Goal: Information Seeking & Learning: Check status

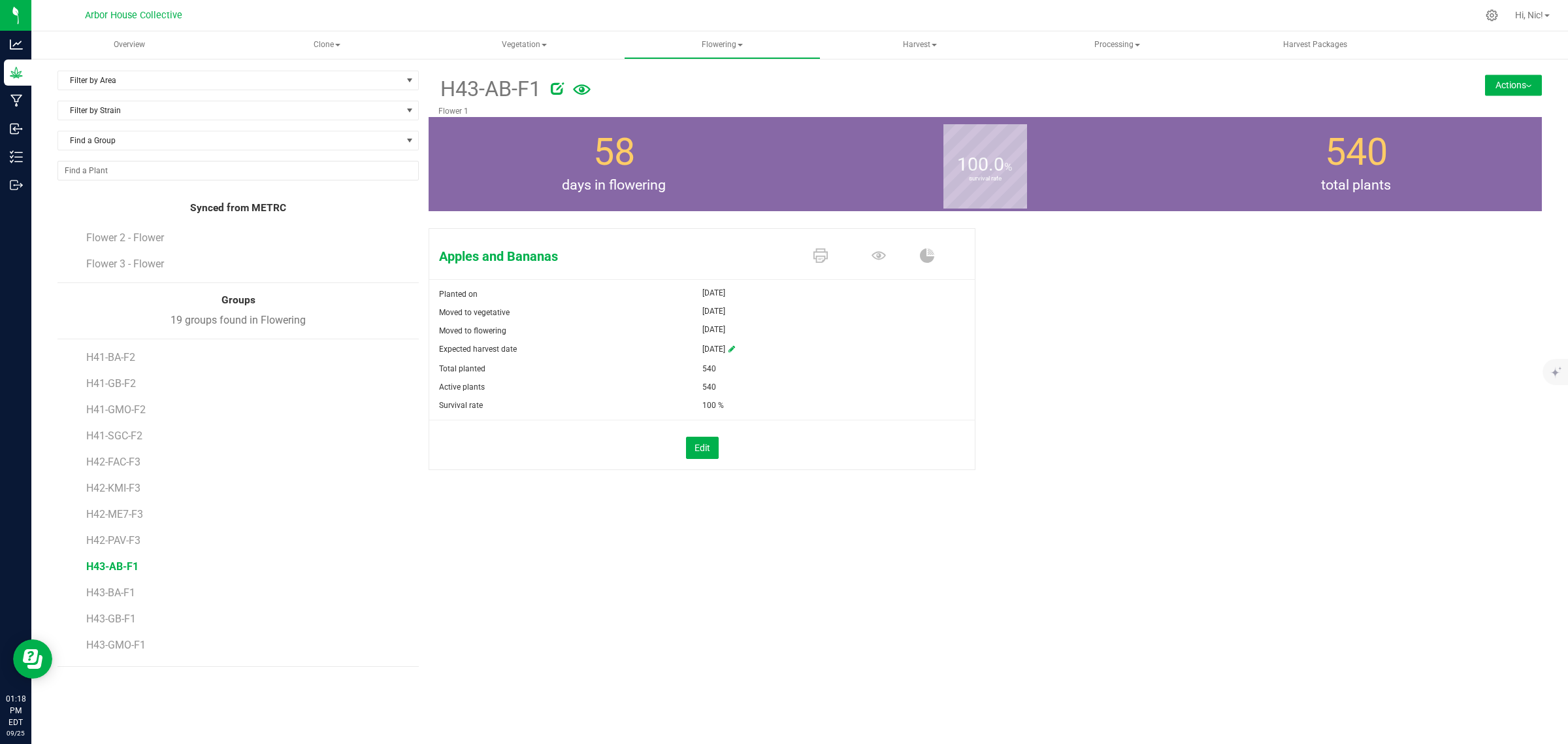
scroll to position [80, 0]
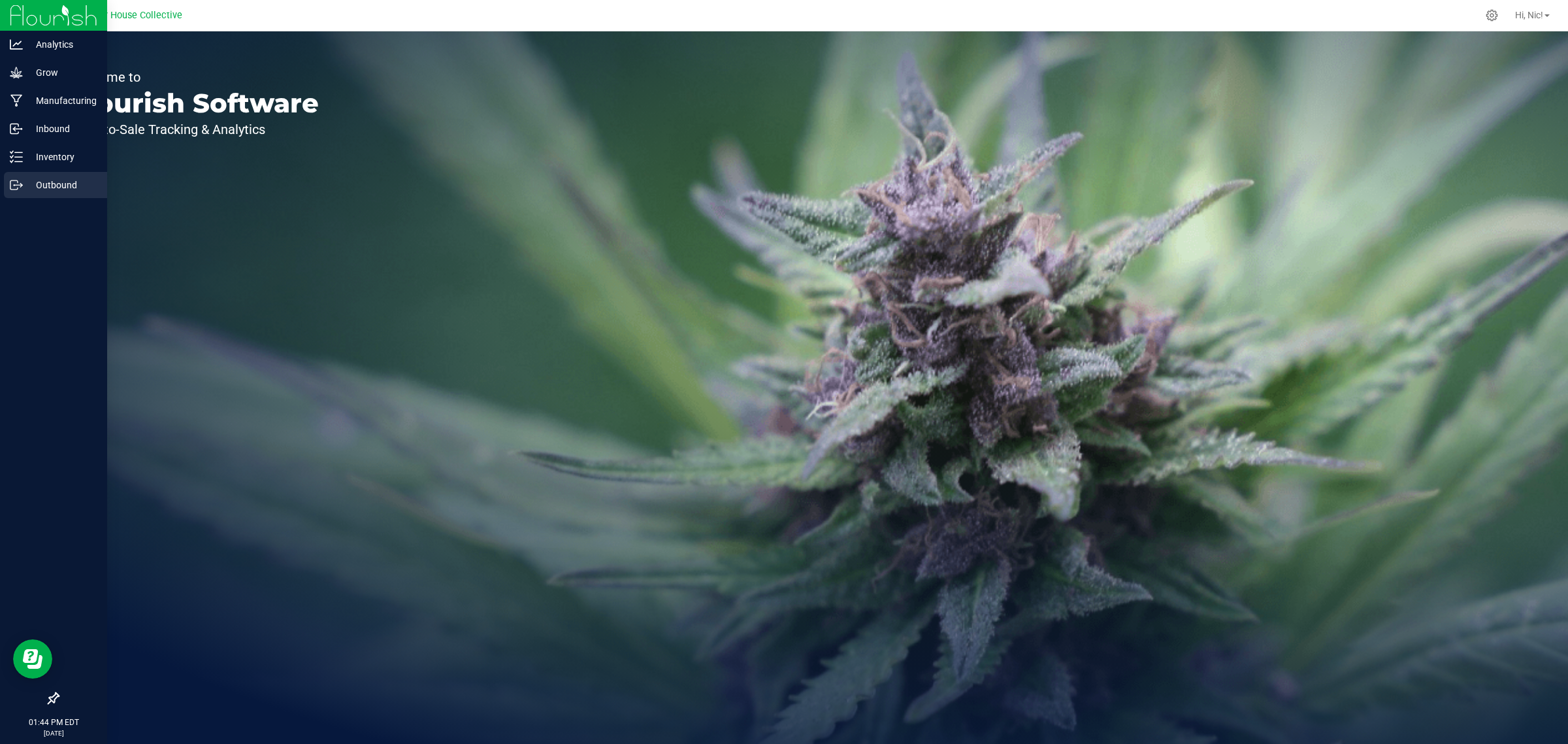
click at [47, 178] on p "Outbound" at bounding box center [62, 185] width 78 height 15
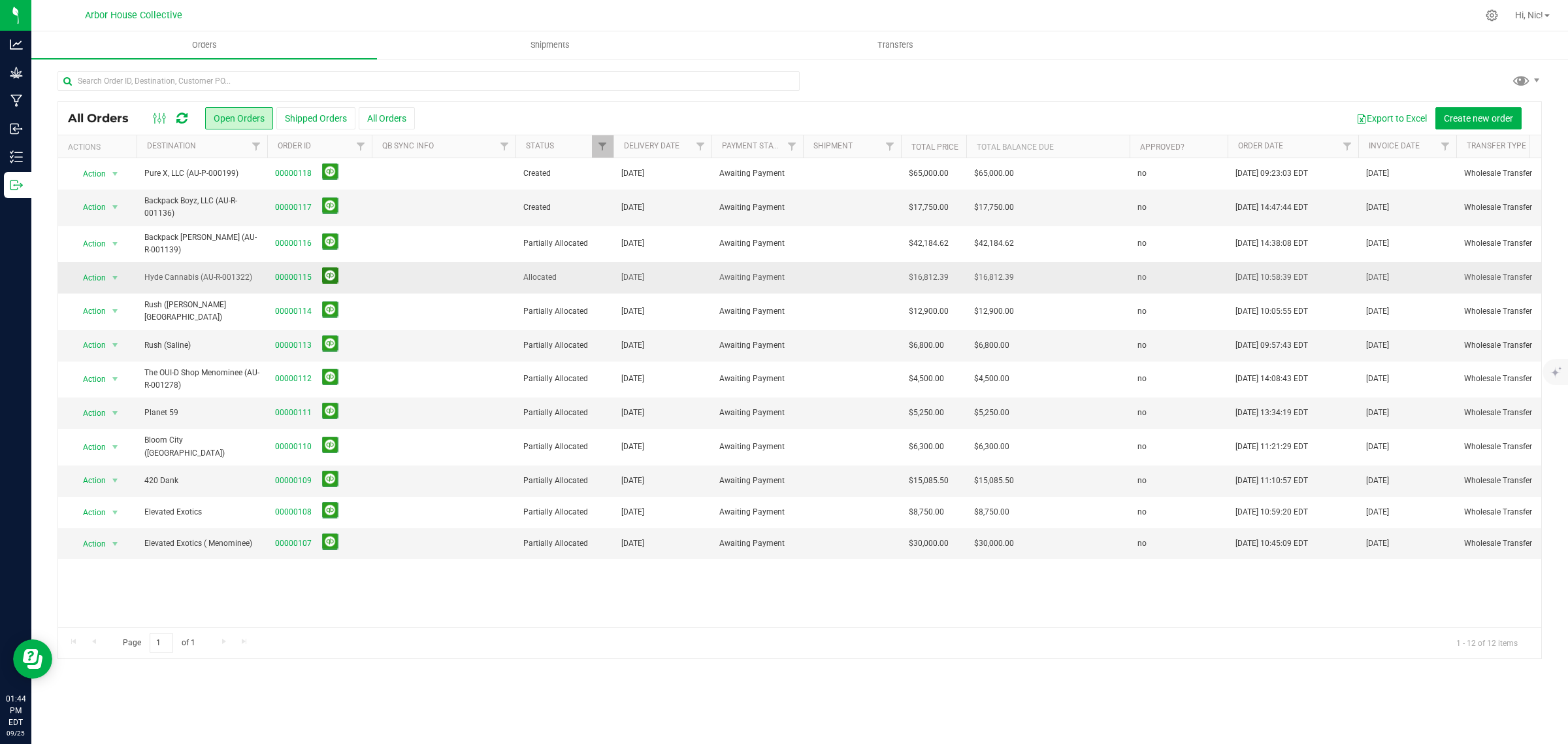
click at [331, 274] on button at bounding box center [329, 275] width 16 height 16
click at [180, 115] on icon at bounding box center [182, 118] width 11 height 13
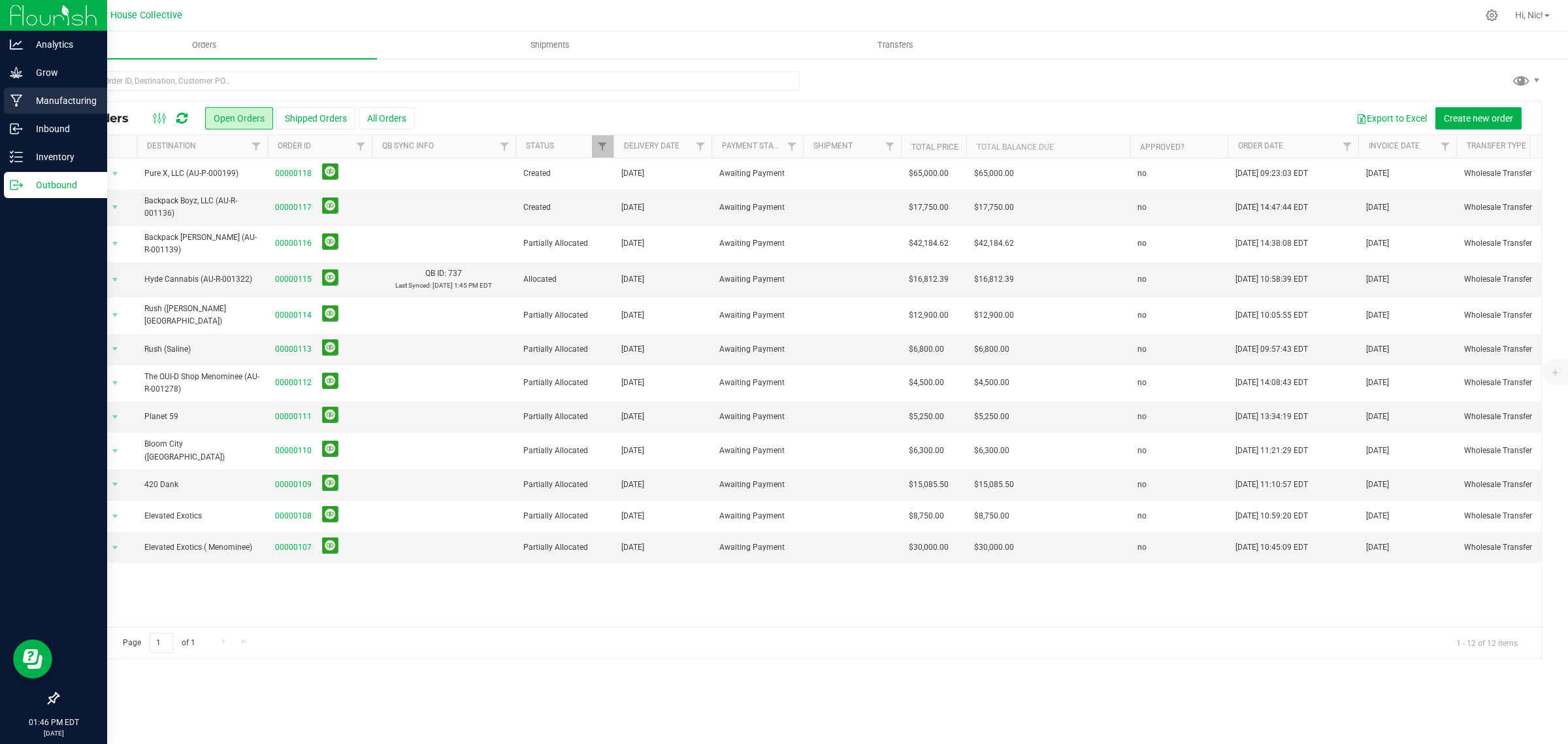
click at [59, 103] on p "Manufacturing" at bounding box center [62, 100] width 78 height 15
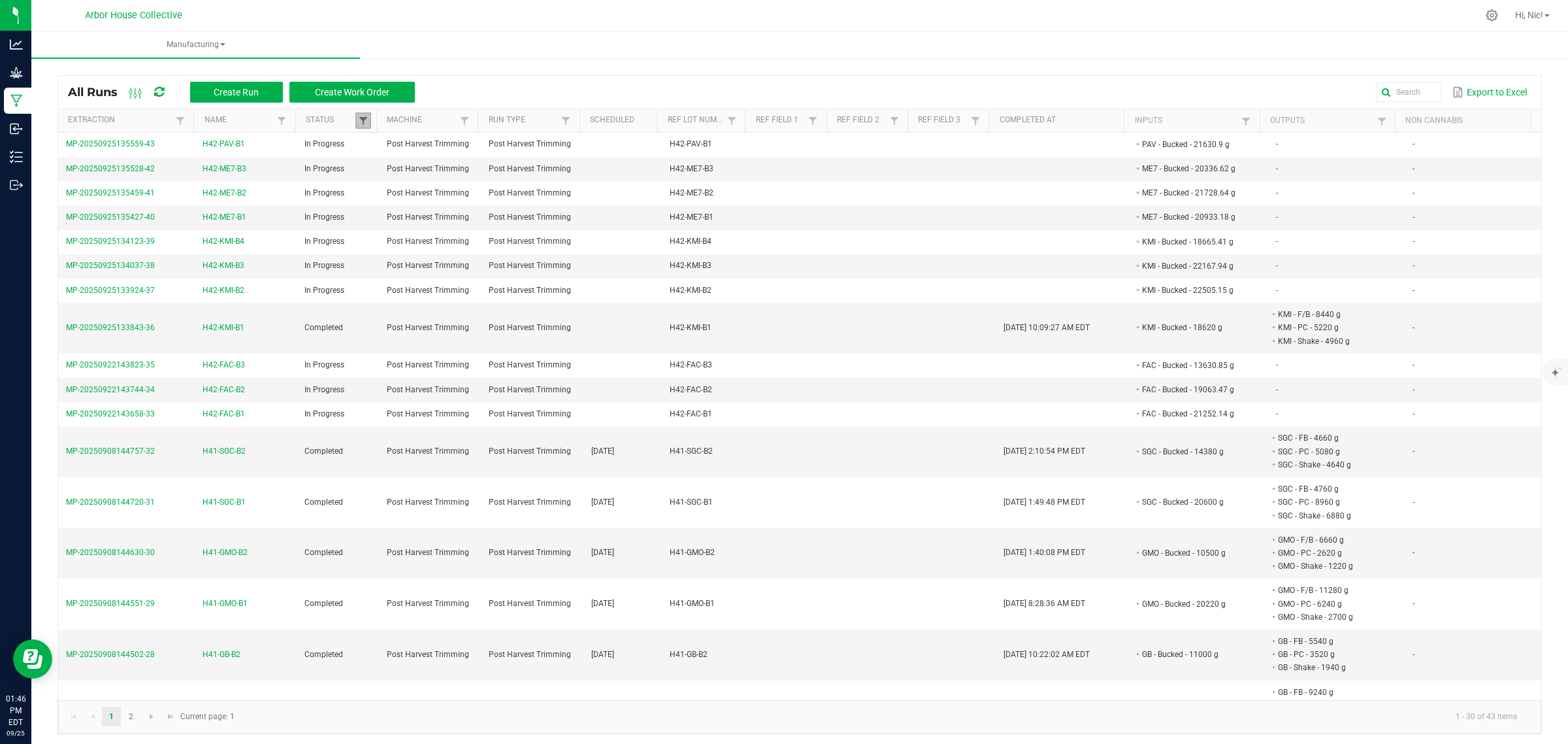
click at [363, 121] on span at bounding box center [363, 120] width 10 height 10
click at [283, 118] on span at bounding box center [281, 120] width 10 height 10
click at [292, 170] on li "H42-FAC-B1" at bounding box center [343, 162] width 127 height 17
checkbox input "true"
click at [292, 178] on li "H42-FAC-B2" at bounding box center [343, 170] width 127 height 17
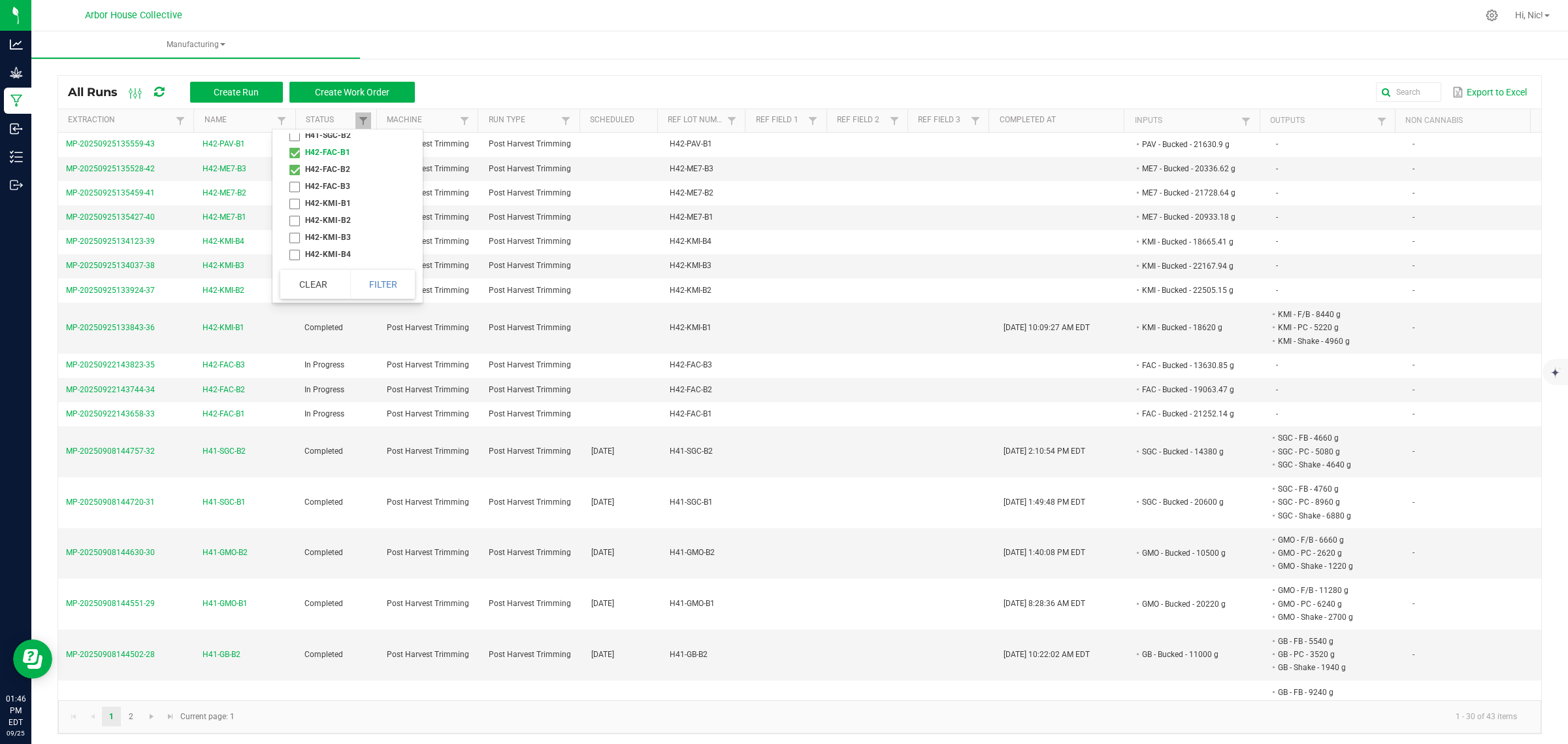
checkbox input "true"
click at [292, 191] on li "H42-FAC-B3" at bounding box center [343, 184] width 127 height 17
checkbox input "true"
click at [295, 206] on li "H42-KMI-B1" at bounding box center [343, 201] width 127 height 17
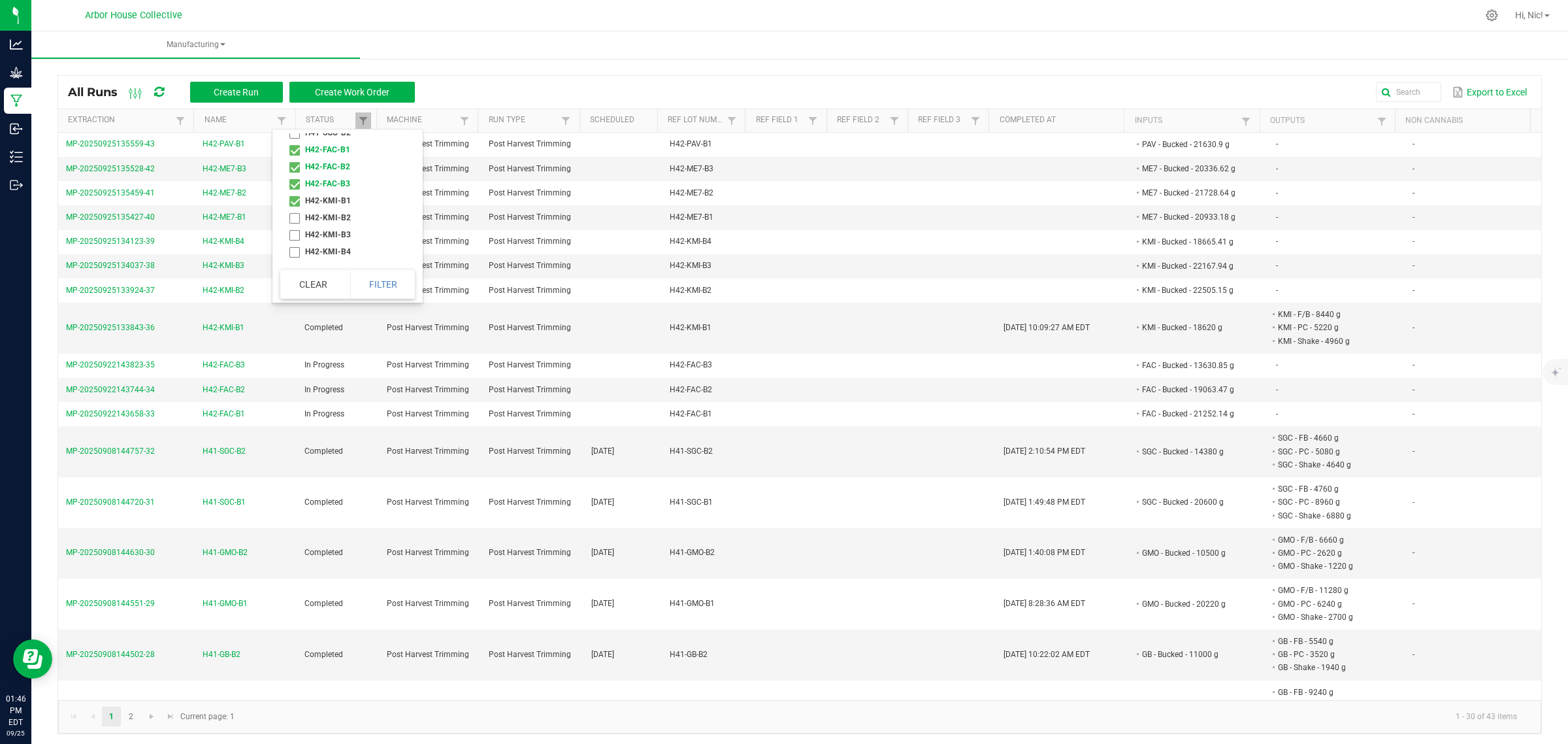
checkbox input "true"
click at [292, 223] on li "H42-KMI-B2" at bounding box center [343, 218] width 127 height 17
checkbox input "true"
click at [295, 243] on li "H42-KMI-B3" at bounding box center [343, 234] width 127 height 17
checkbox input "true"
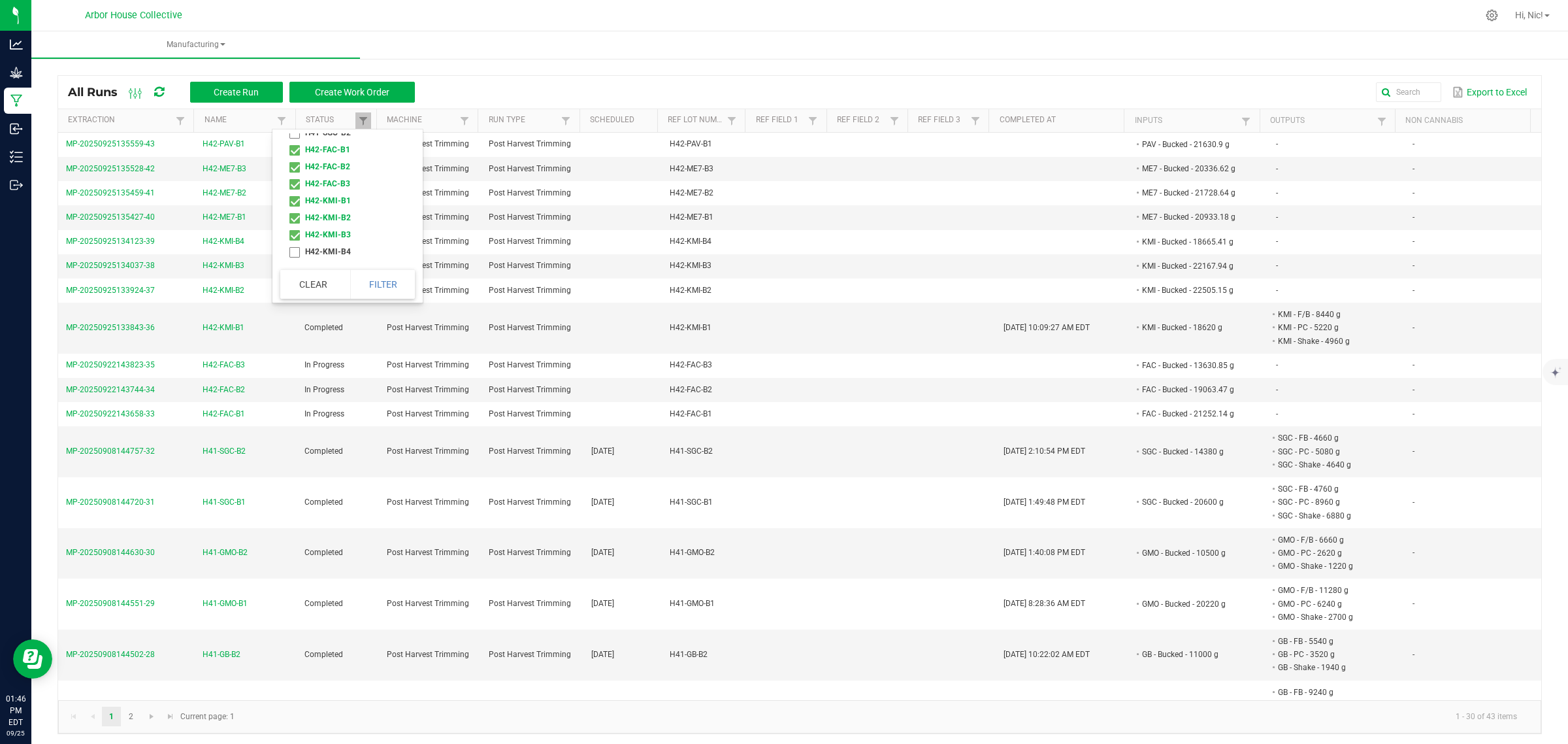
click at [292, 260] on li "H42-KMI-B4" at bounding box center [343, 251] width 127 height 17
checkbox input "true"
click at [299, 203] on li "H42-ME7-B1" at bounding box center [343, 205] width 127 height 17
checkbox input "true"
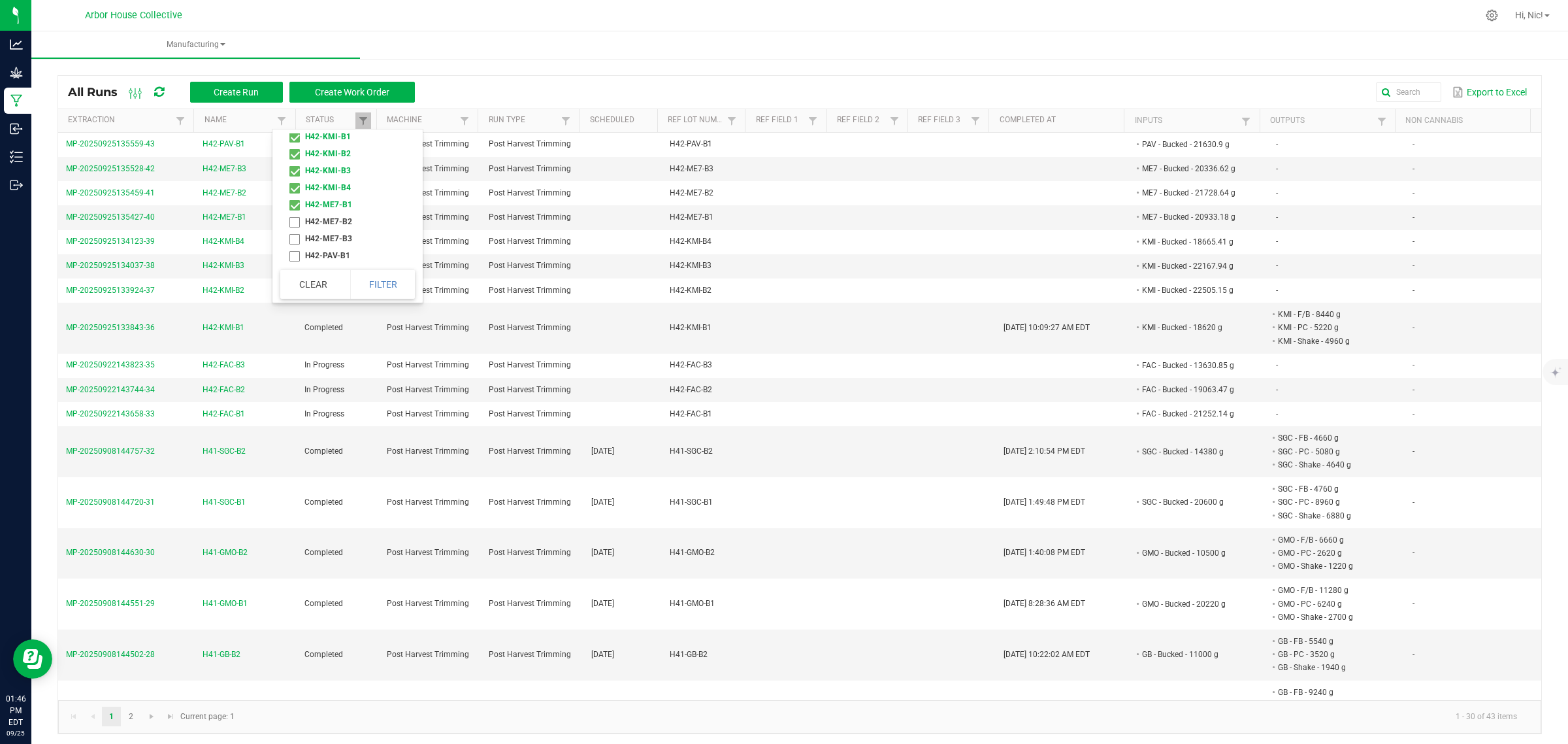
click at [296, 221] on li "H42-ME7-B2" at bounding box center [343, 222] width 127 height 17
checkbox input "true"
click at [295, 237] on li "H42-ME7-B3" at bounding box center [343, 239] width 127 height 17
checkbox input "true"
click at [291, 258] on li "H42-PAV-B1" at bounding box center [343, 255] width 127 height 17
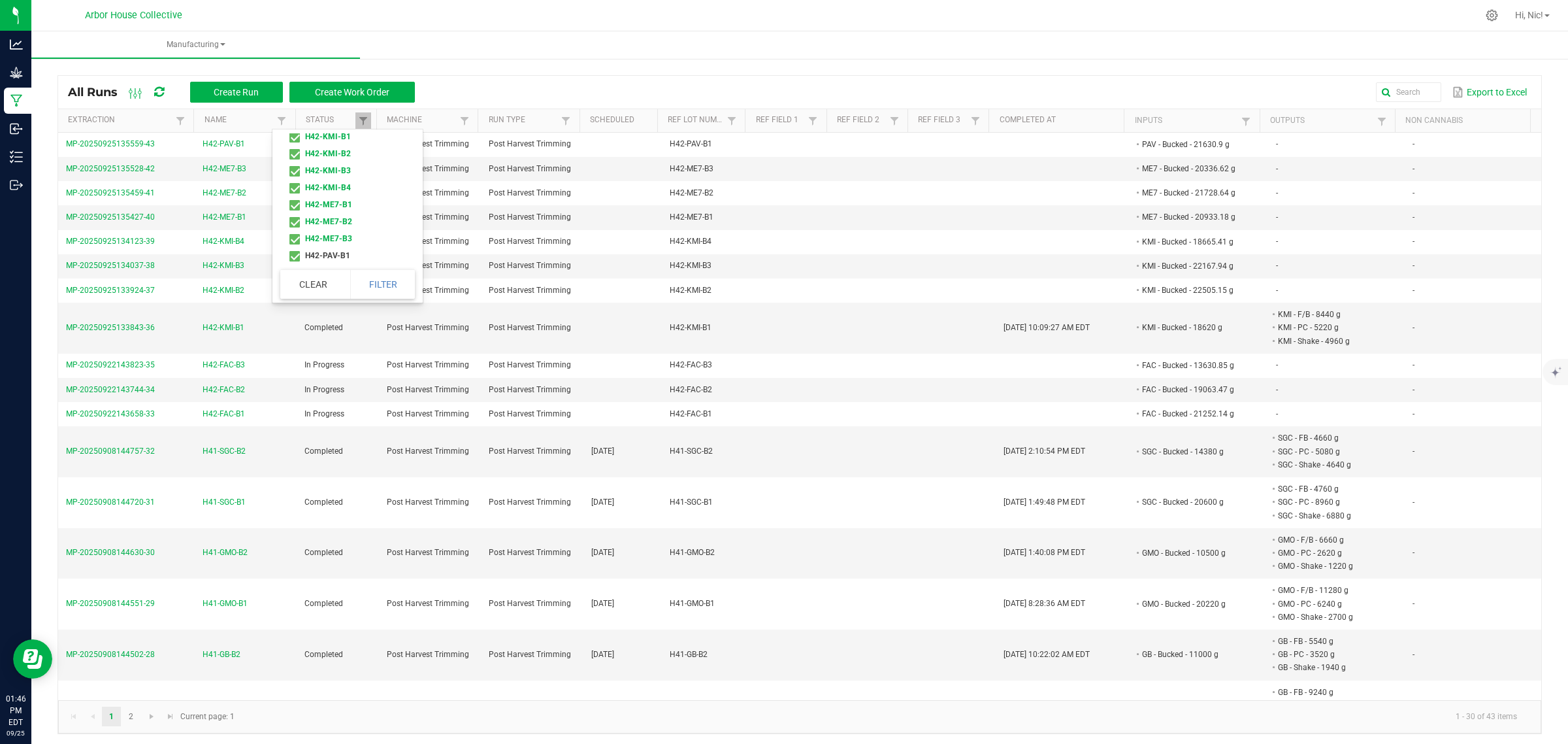
checkbox input "true"
click at [392, 286] on button "Filter" at bounding box center [383, 284] width 66 height 29
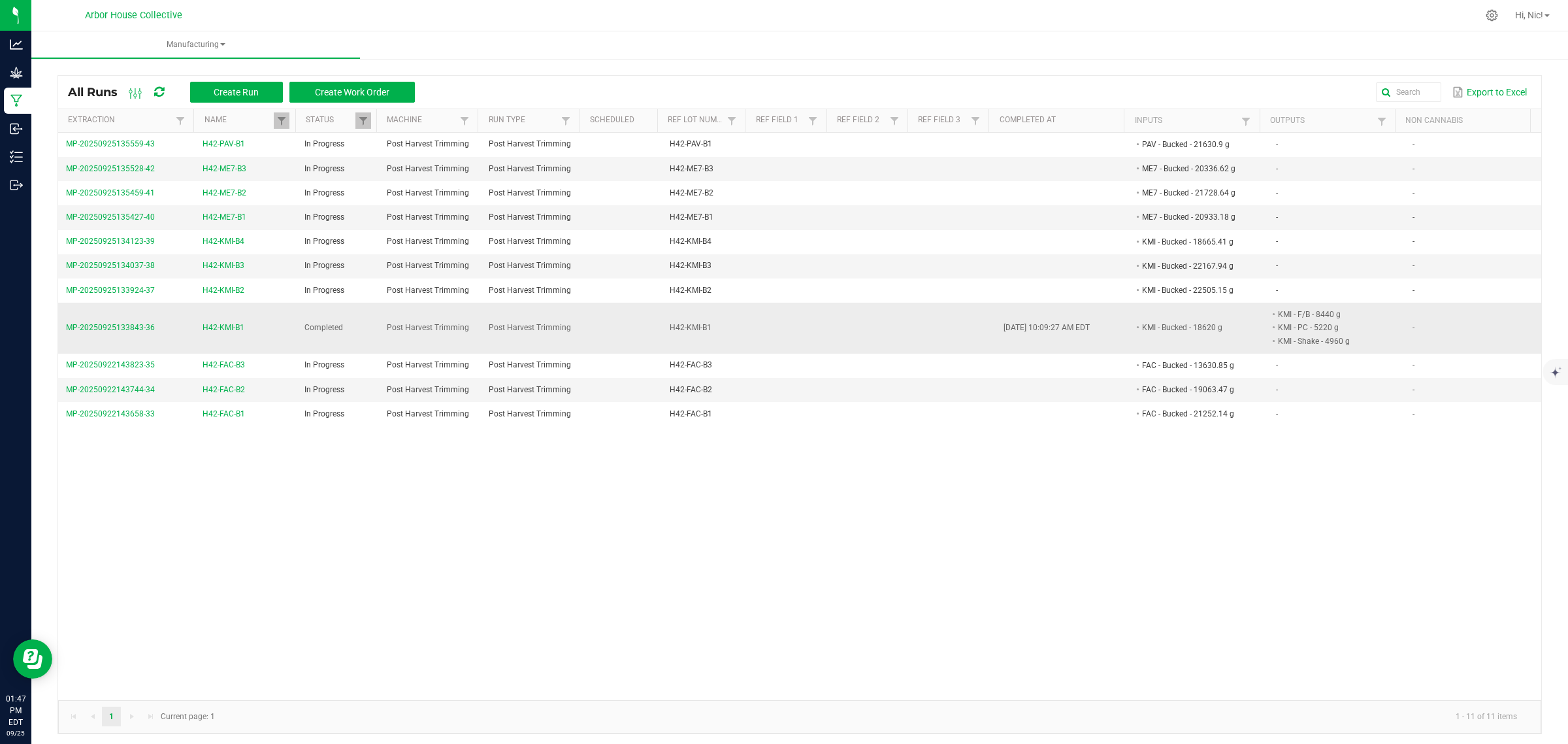
click at [239, 322] on span "H42-KMI-B1" at bounding box center [224, 328] width 42 height 12
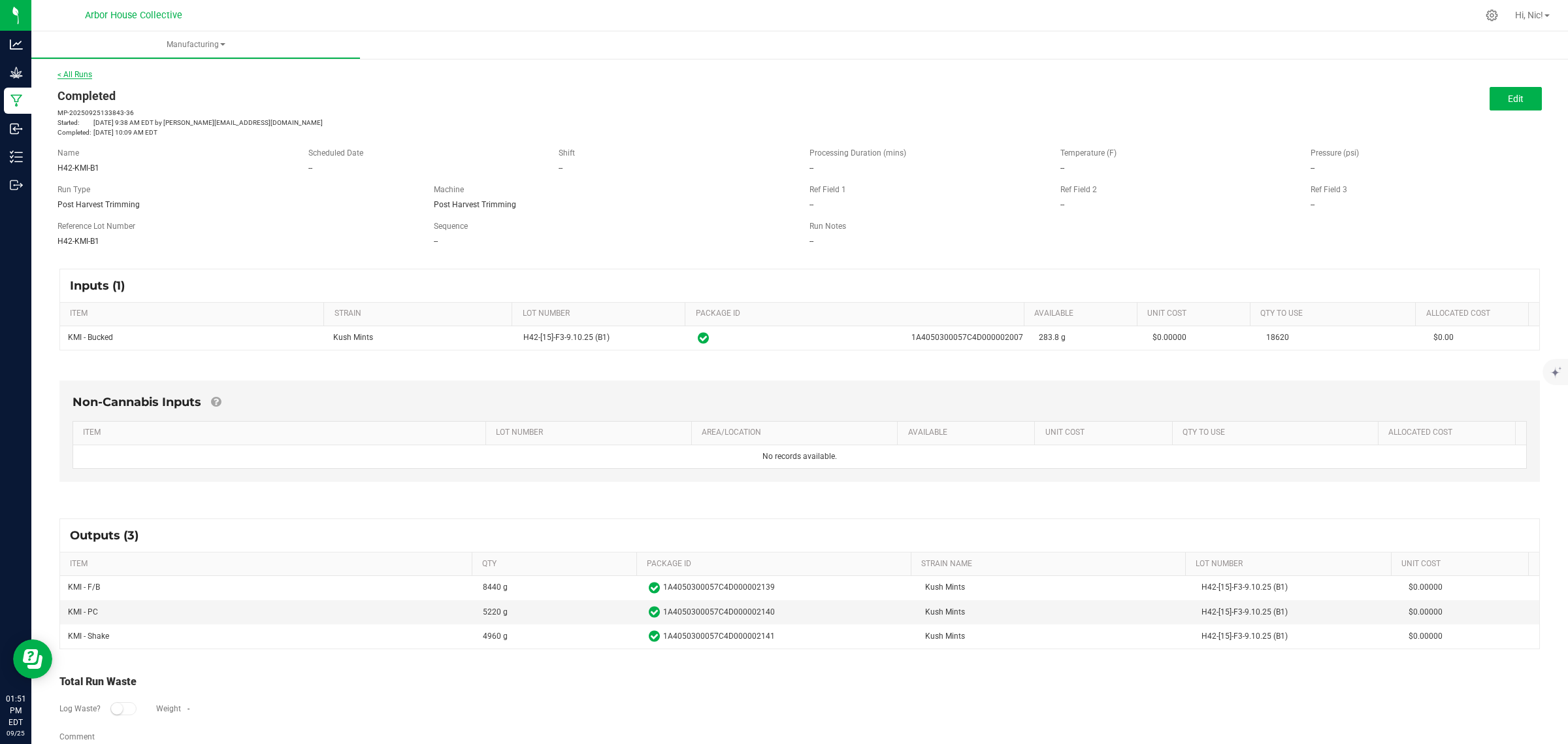
click at [80, 73] on link "< All Runs" at bounding box center [74, 74] width 34 height 10
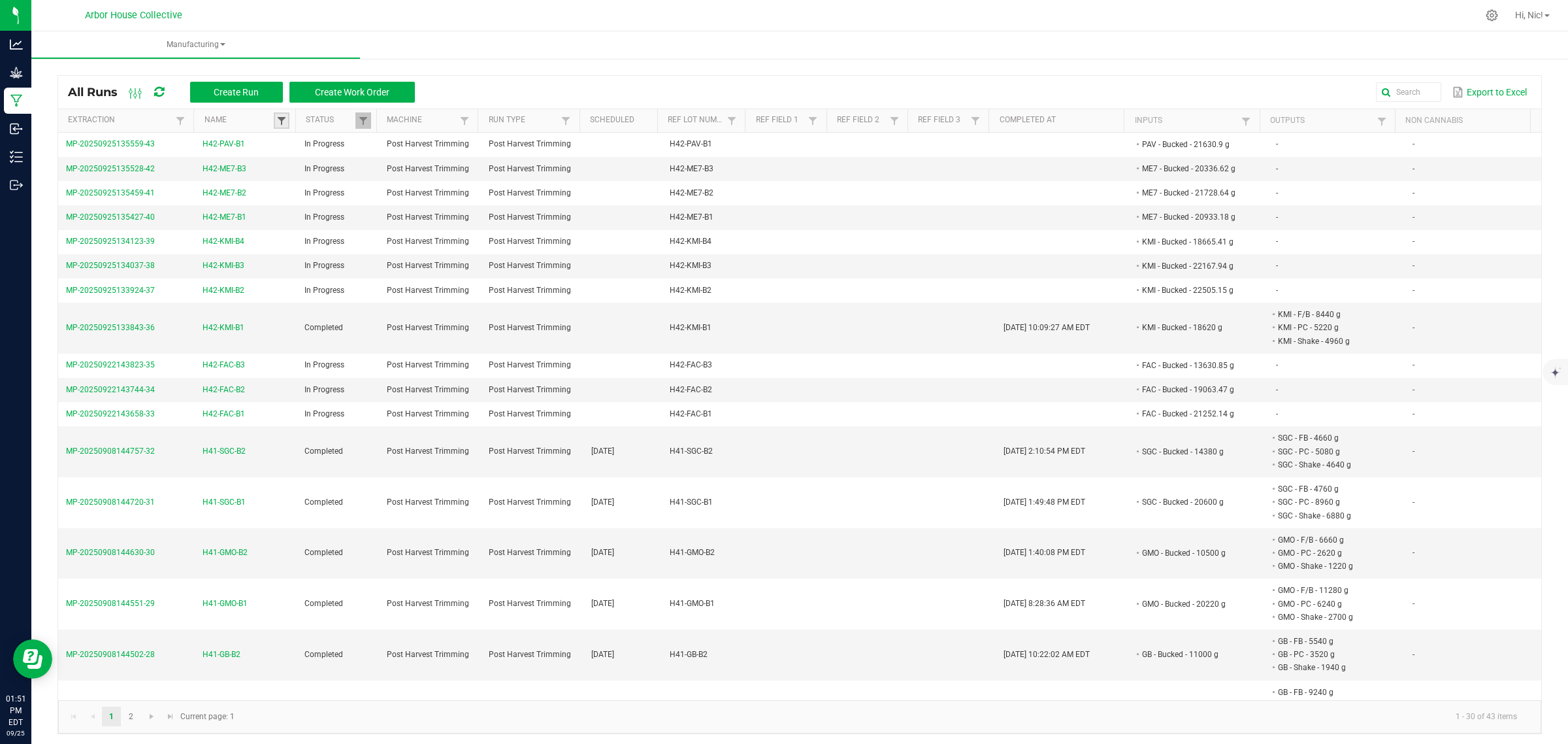
click at [283, 123] on span at bounding box center [281, 120] width 10 height 10
click at [294, 253] on li "H42-PAV-B1" at bounding box center [343, 255] width 127 height 17
checkbox input "true"
click at [294, 235] on li "H42-ME7-B3" at bounding box center [343, 239] width 127 height 17
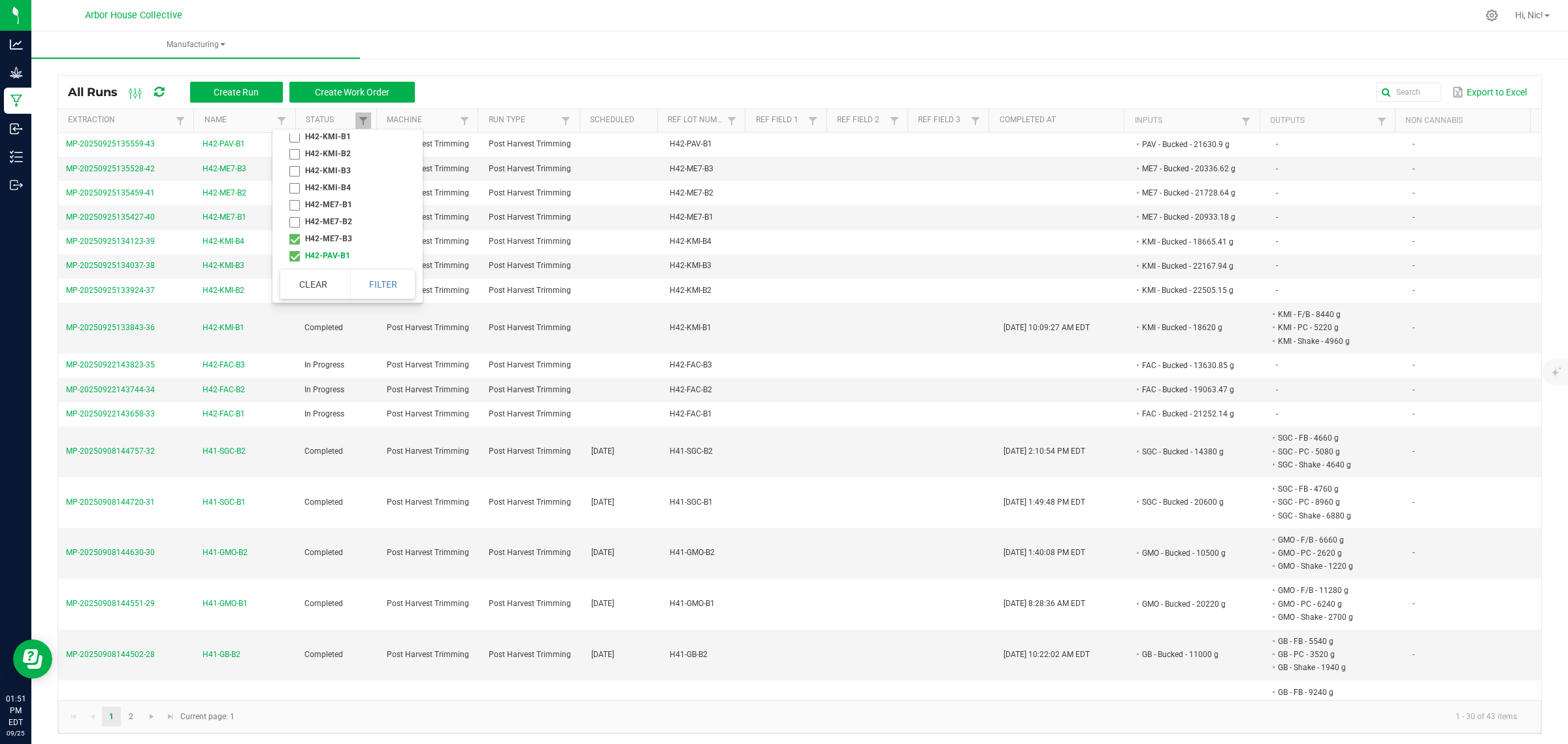
checkbox input "true"
click at [297, 222] on li "H42-ME7-B2" at bounding box center [343, 222] width 127 height 17
checkbox input "true"
click at [291, 201] on li "H42-ME7-B1" at bounding box center [343, 205] width 127 height 17
checkbox input "true"
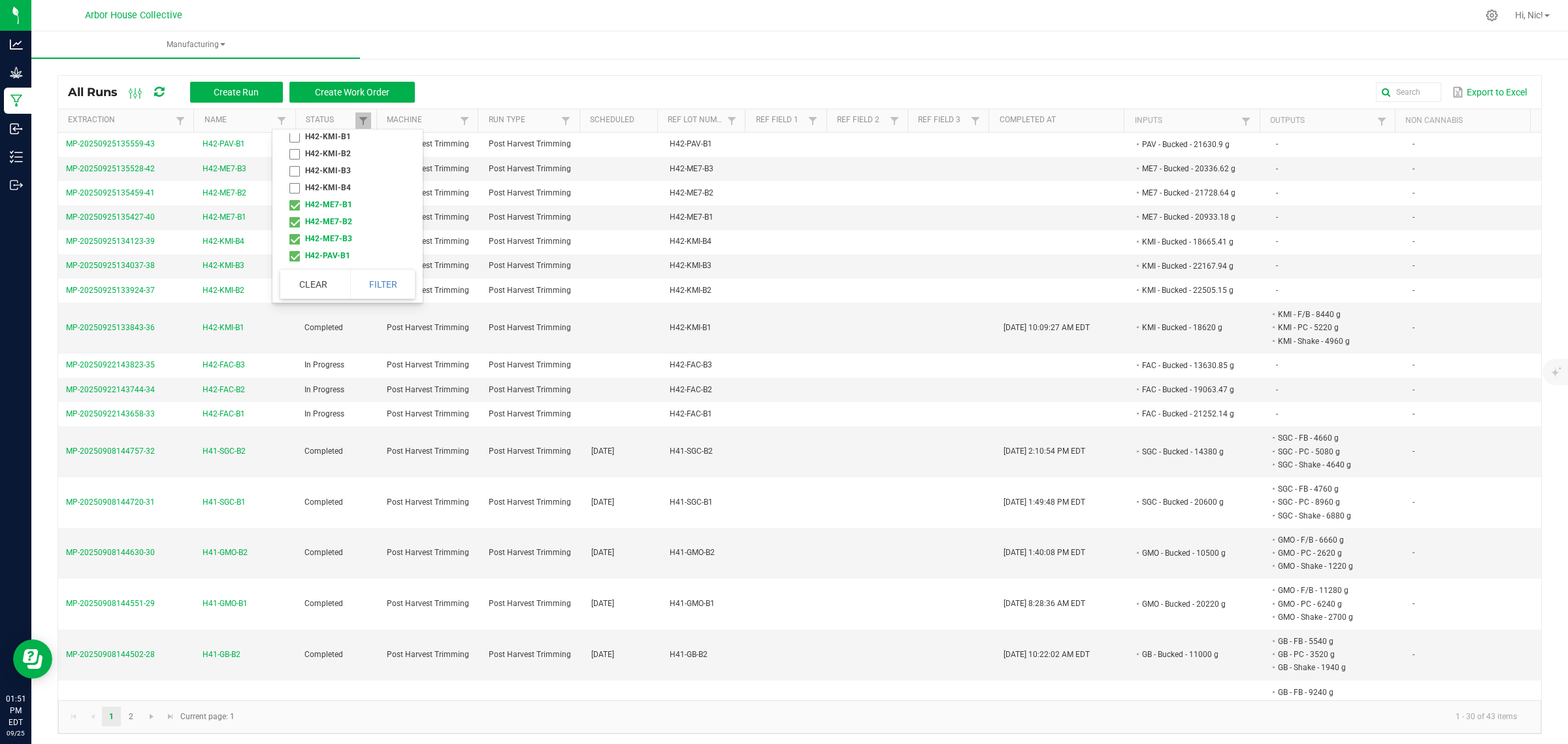
click at [295, 187] on li "H42-KMI-B4" at bounding box center [343, 188] width 127 height 17
checkbox input "true"
click at [294, 167] on li "H42-KMI-B3" at bounding box center [343, 171] width 127 height 17
checkbox input "true"
click at [298, 151] on li "H42-KMI-B2" at bounding box center [343, 153] width 127 height 17
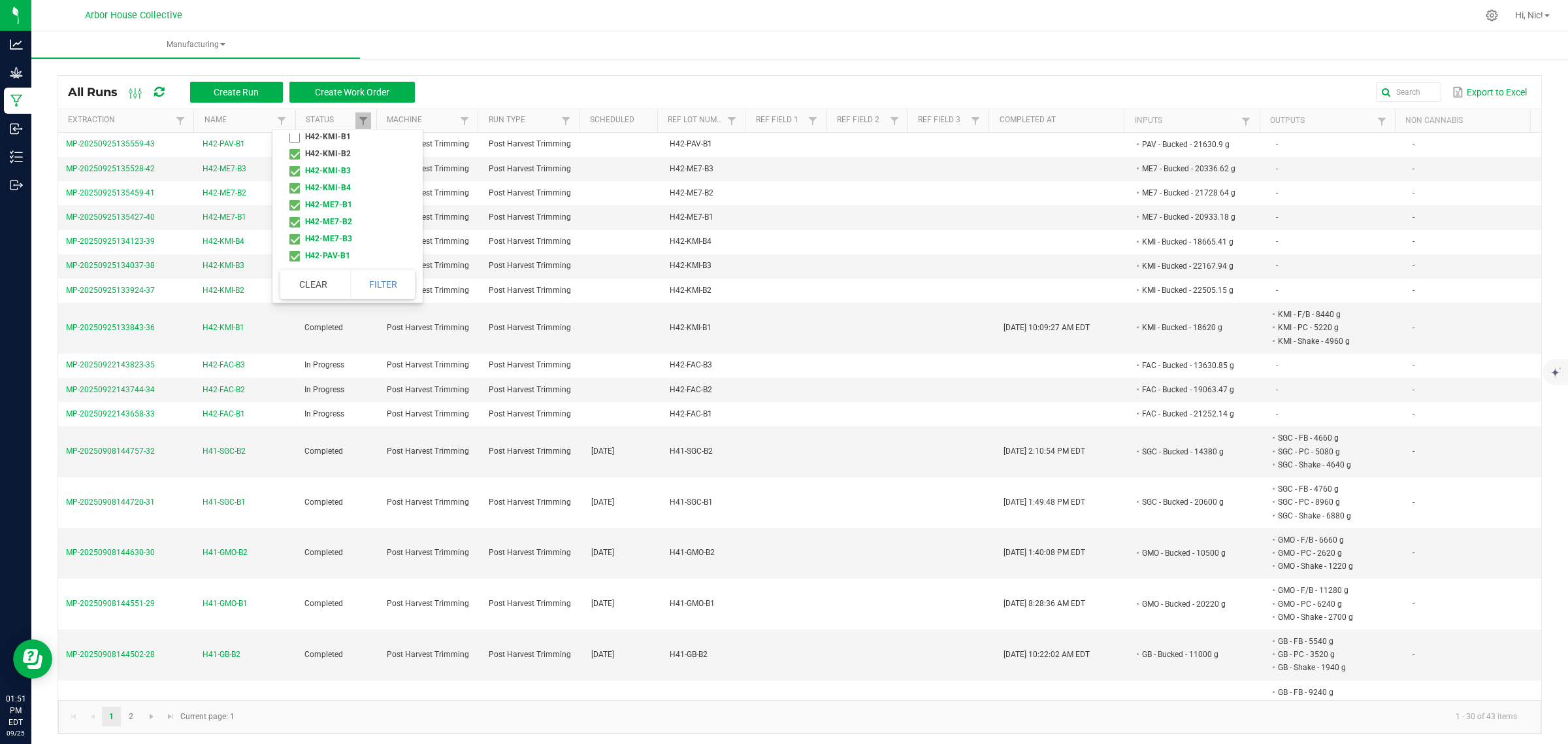
checkbox input "true"
click at [295, 137] on li "H42-KMI-B1" at bounding box center [343, 137] width 127 height 17
checkbox input "true"
click at [294, 203] on li "H42-FAC-B3" at bounding box center [343, 194] width 127 height 17
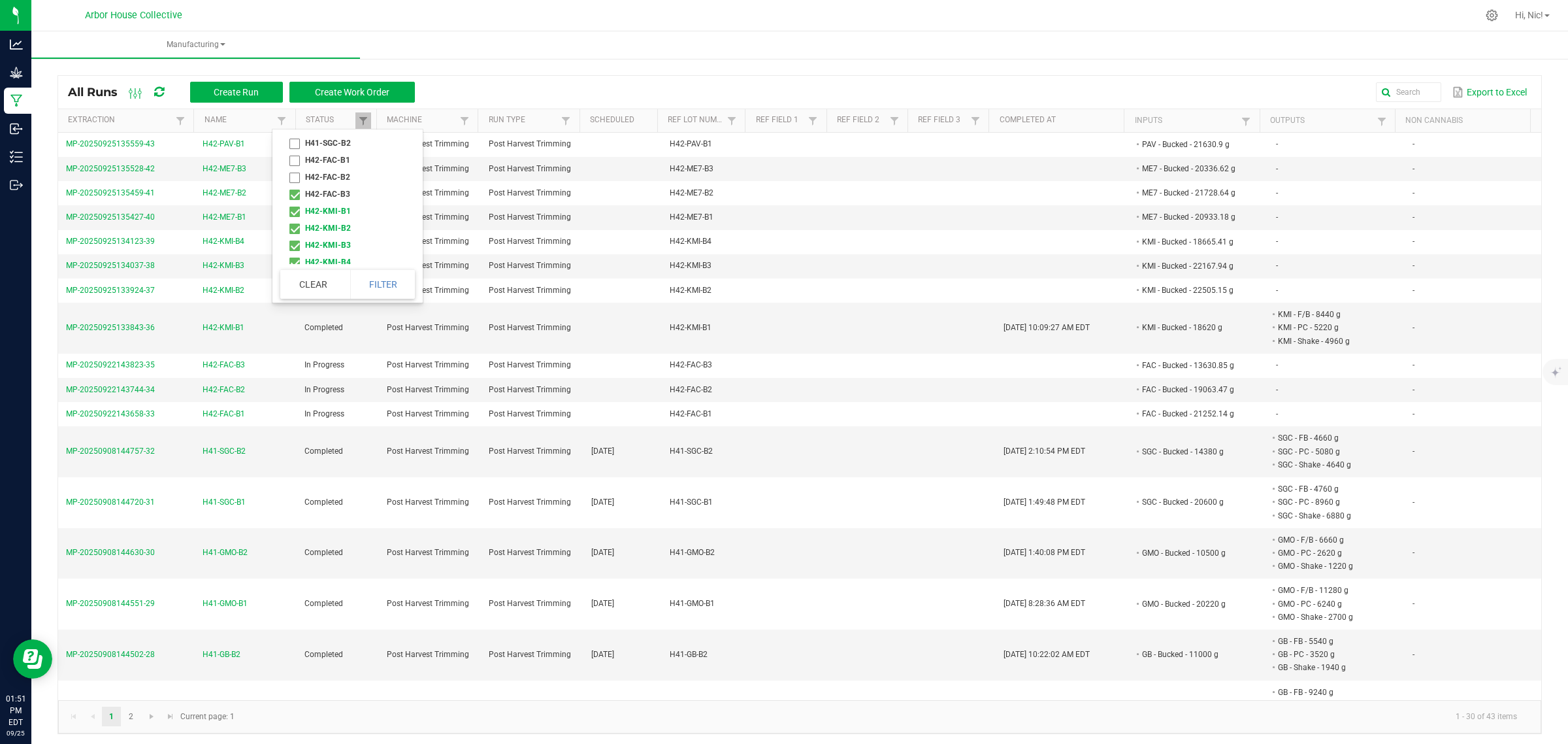
checkbox input "true"
click at [296, 186] on li "H42-FAC-B2" at bounding box center [343, 177] width 127 height 17
checkbox input "true"
click at [296, 164] on li "H42-FAC-B1" at bounding box center [343, 160] width 127 height 17
checkbox input "true"
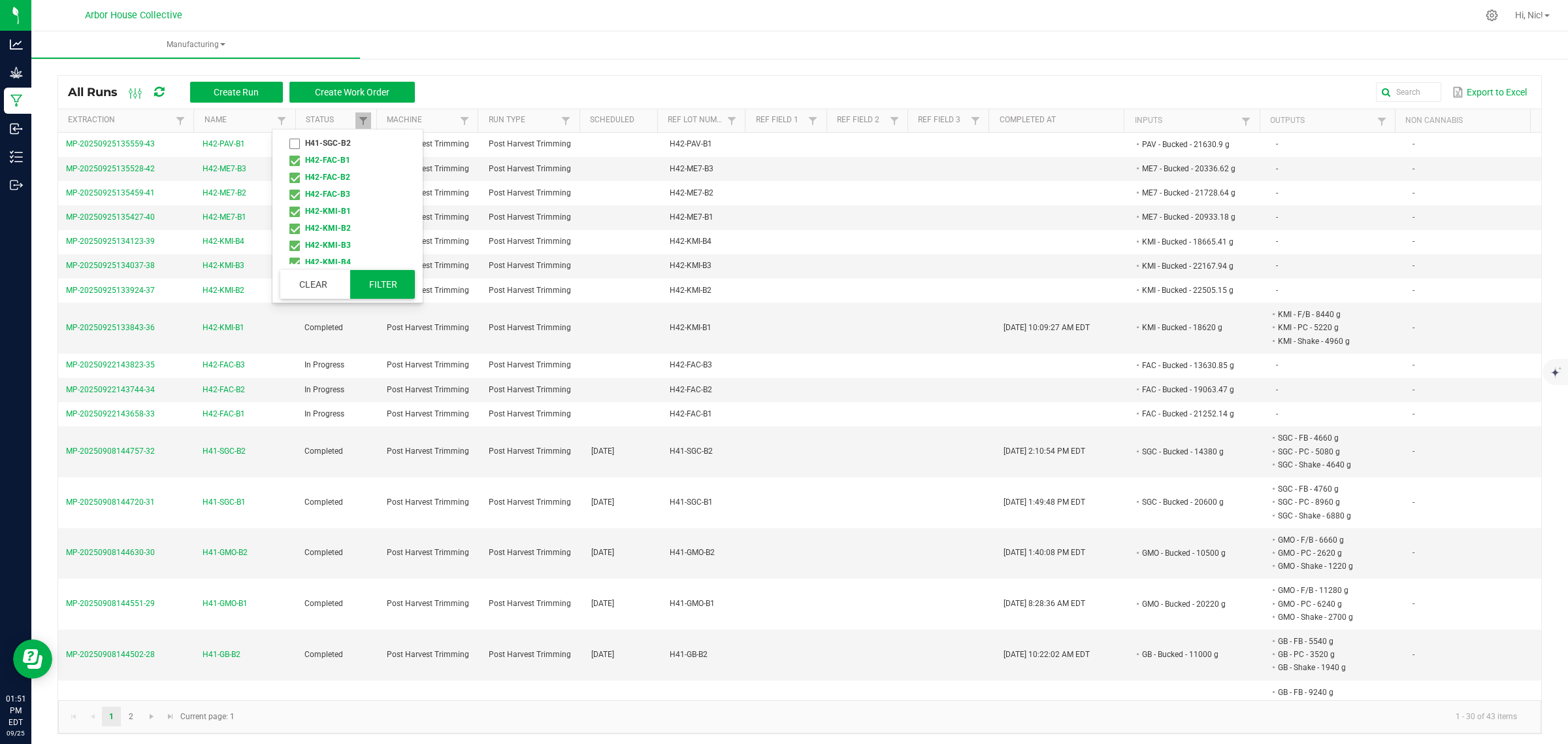
click at [403, 278] on button "Filter" at bounding box center [383, 284] width 66 height 29
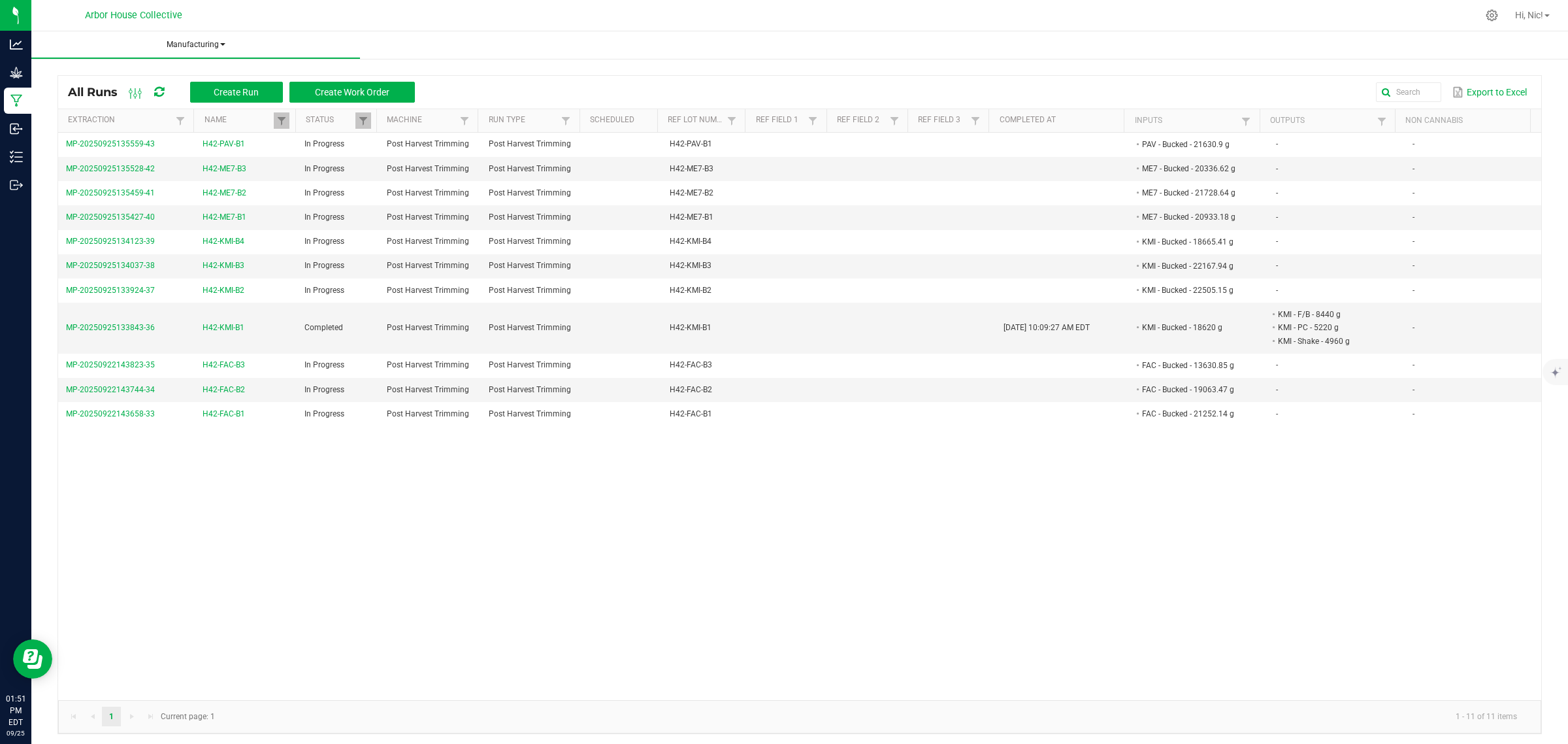
click at [221, 46] on span at bounding box center [222, 44] width 5 height 3
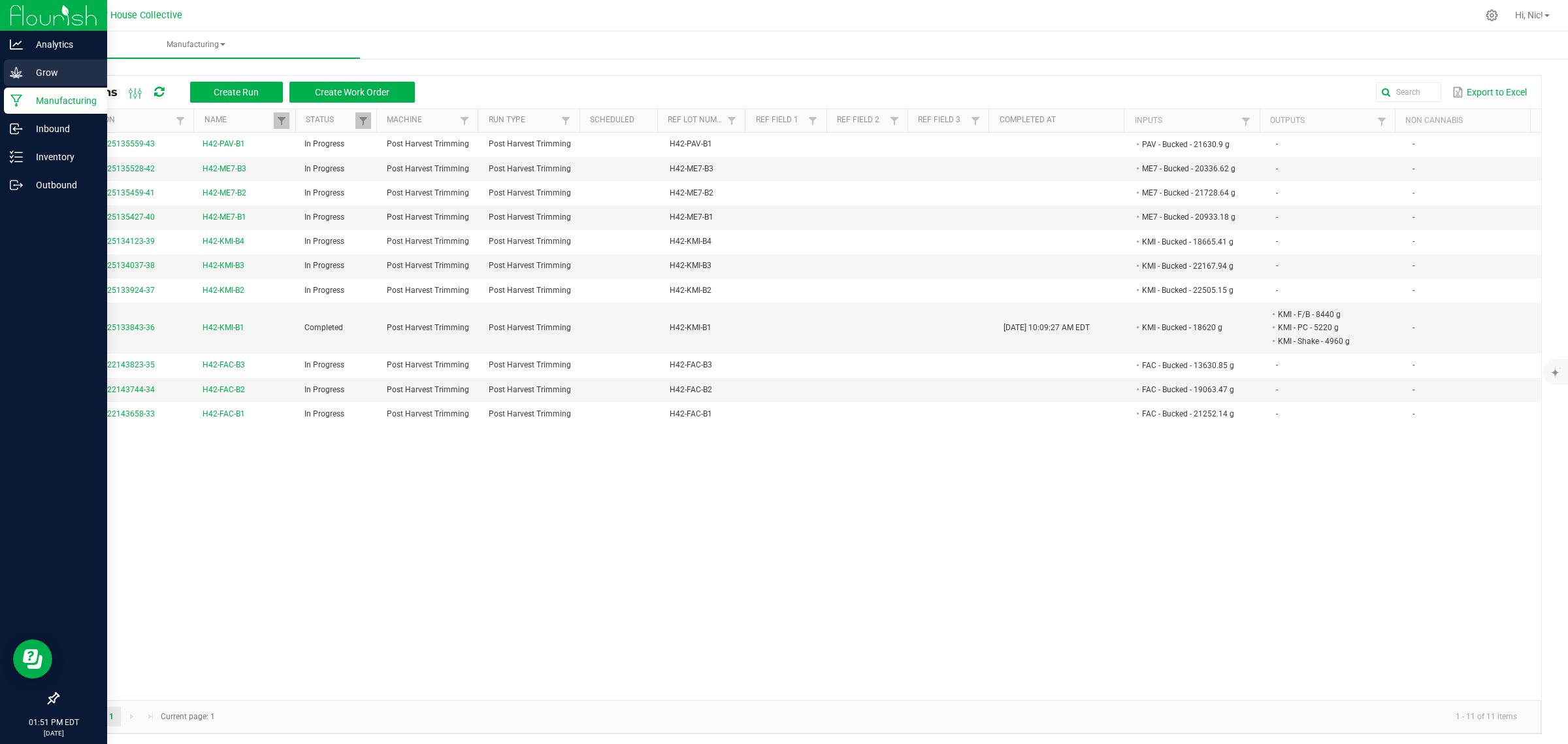
click at [39, 70] on p "Grow" at bounding box center [62, 72] width 78 height 15
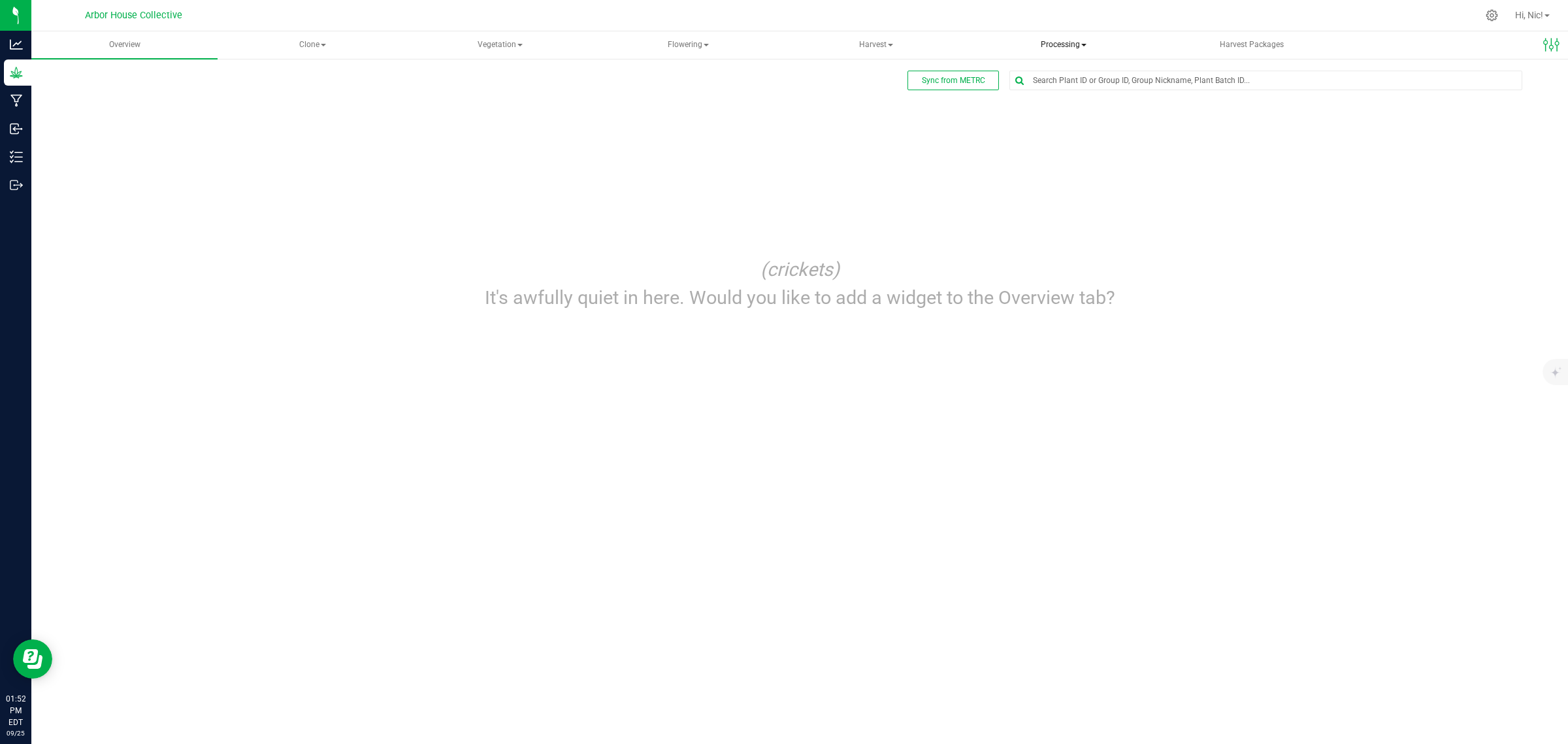
click at [1082, 44] on span at bounding box center [1083, 45] width 5 height 3
click at [1062, 95] on span "Processing harvests" at bounding box center [1048, 94] width 121 height 11
